Goal: Navigation & Orientation: Find specific page/section

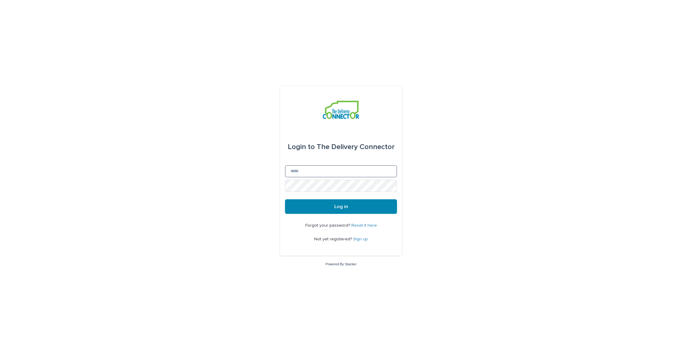
type input "**********"
click at [341, 207] on button "Log in" at bounding box center [341, 206] width 112 height 15
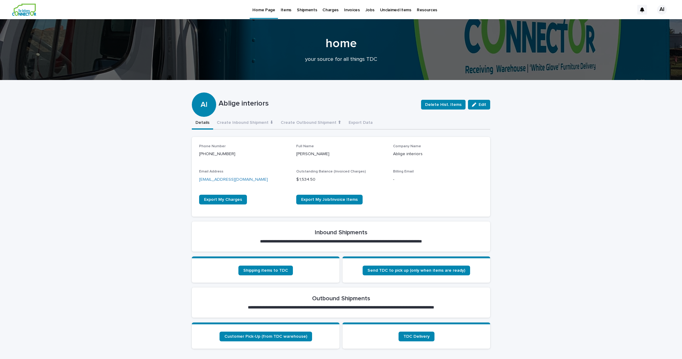
click at [287, 10] on p "Items" at bounding box center [286, 6] width 11 height 13
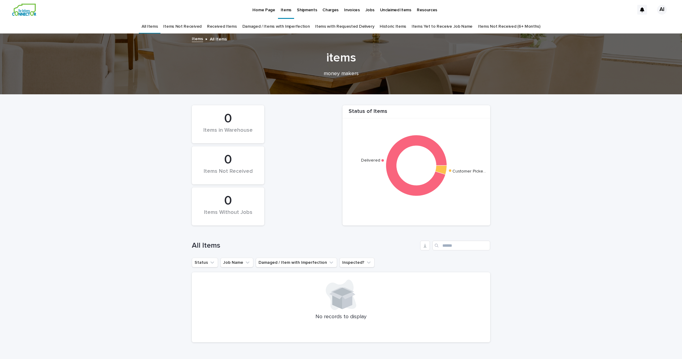
click at [307, 11] on p "Shipments" at bounding box center [307, 6] width 20 height 13
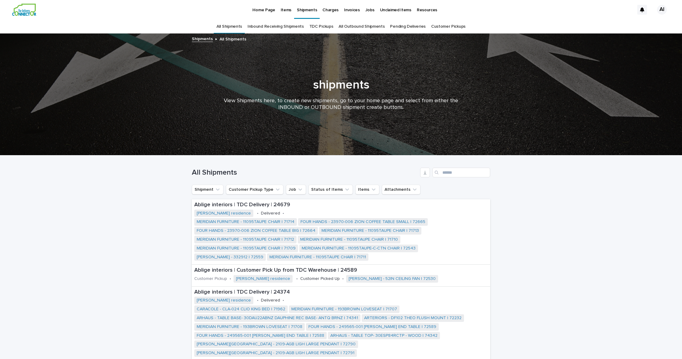
click at [283, 28] on link "Inbound Receiving Shipments" at bounding box center [276, 26] width 56 height 14
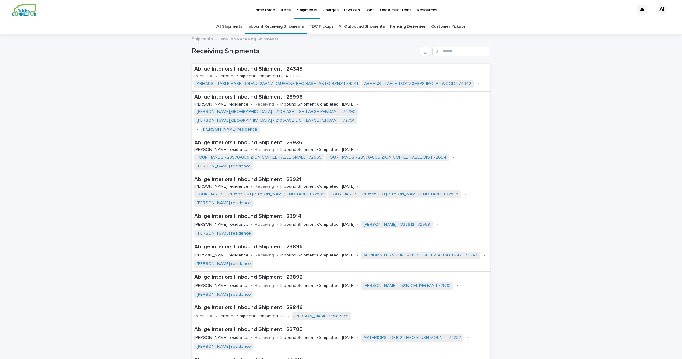
click at [326, 11] on p "Charges" at bounding box center [330, 6] width 16 height 13
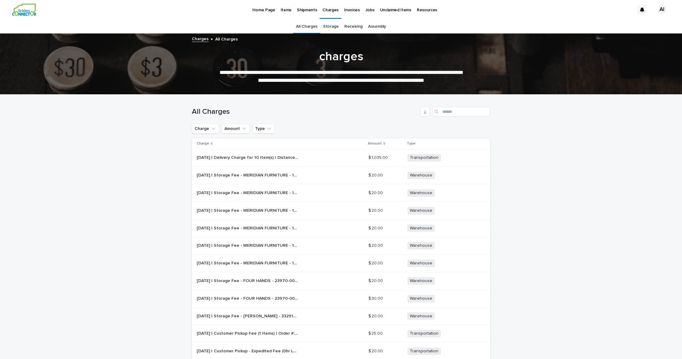
click at [347, 28] on link "Receiving" at bounding box center [353, 26] width 18 height 14
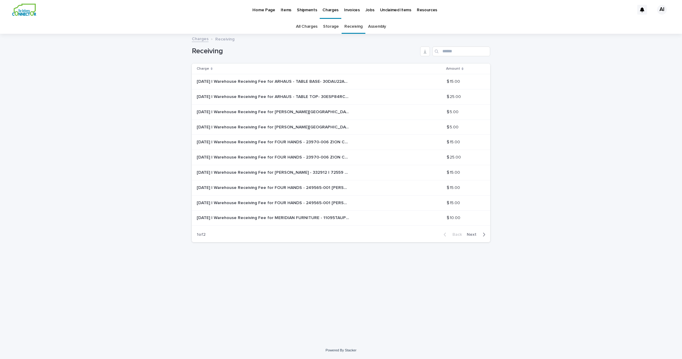
click at [307, 12] on p "Shipments" at bounding box center [307, 6] width 20 height 13
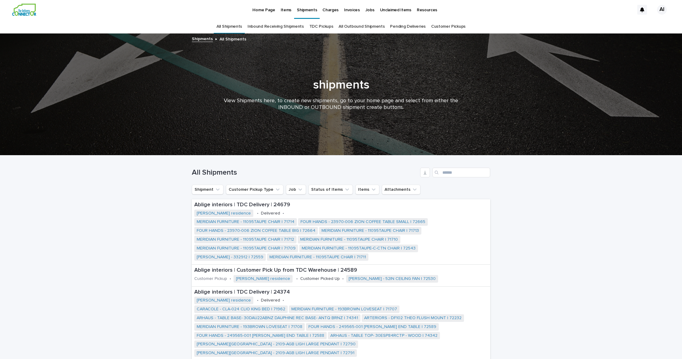
click at [275, 25] on link "Inbound Receiving Shipments" at bounding box center [276, 26] width 56 height 14
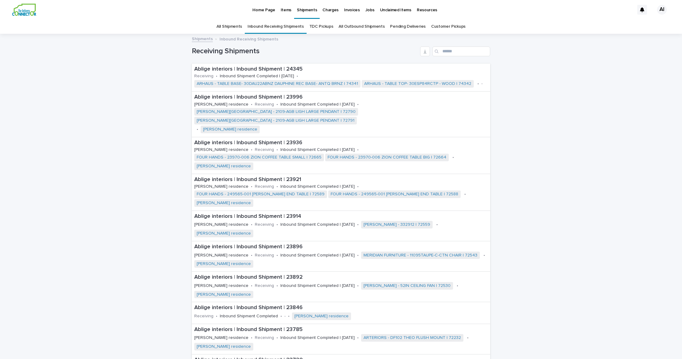
click at [262, 11] on p "Home Page" at bounding box center [263, 6] width 23 height 13
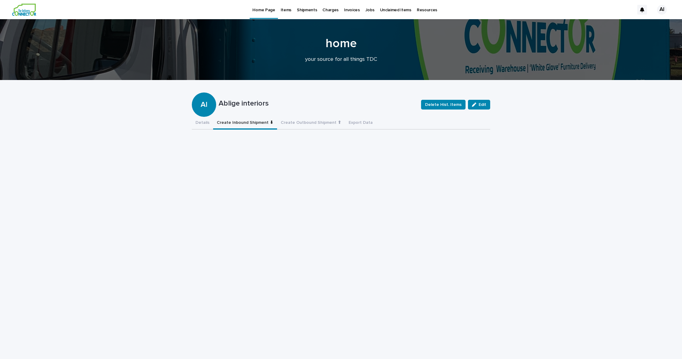
click at [253, 123] on button "Create Inbound Shipment ⬇" at bounding box center [245, 123] width 64 height 13
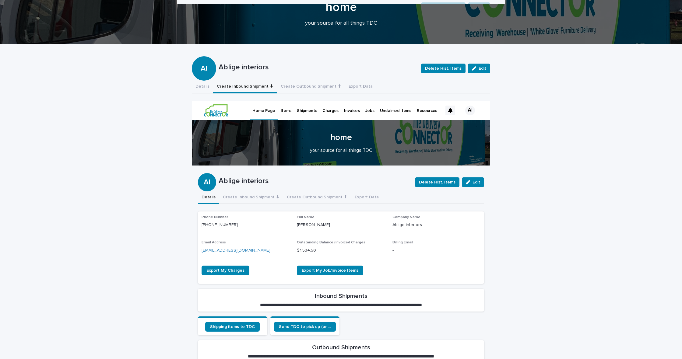
scroll to position [3, 0]
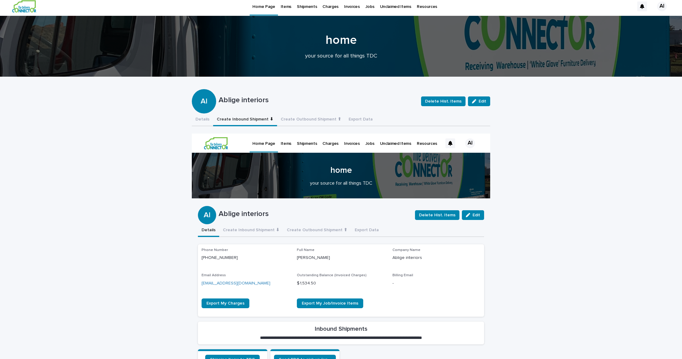
click at [283, 146] on p "Items" at bounding box center [286, 140] width 11 height 13
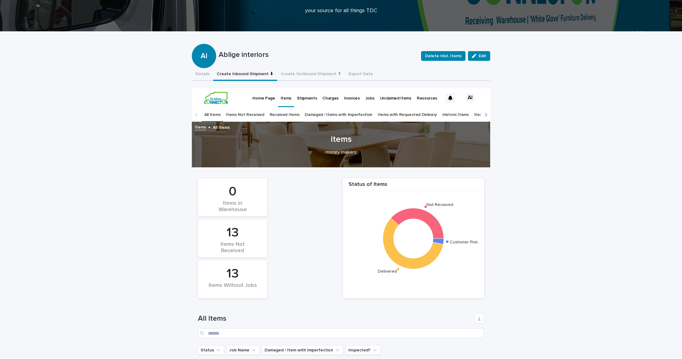
scroll to position [48, 0]
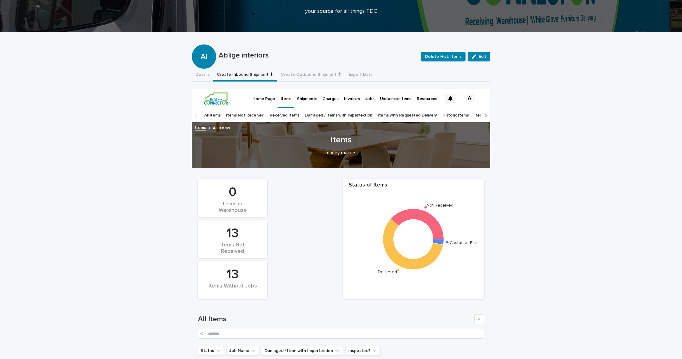
click at [306, 100] on p "Shipments" at bounding box center [307, 95] width 20 height 13
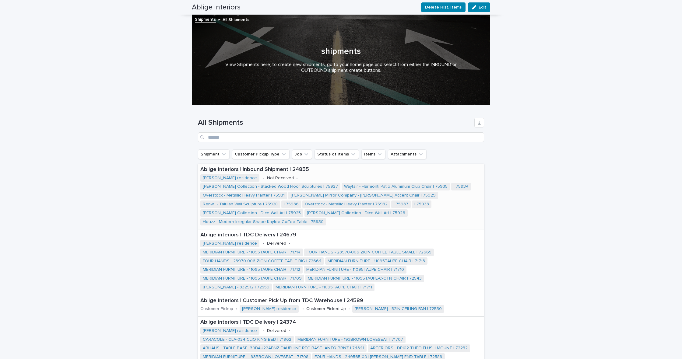
scroll to position [0, 0]
